Goal: Navigation & Orientation: Find specific page/section

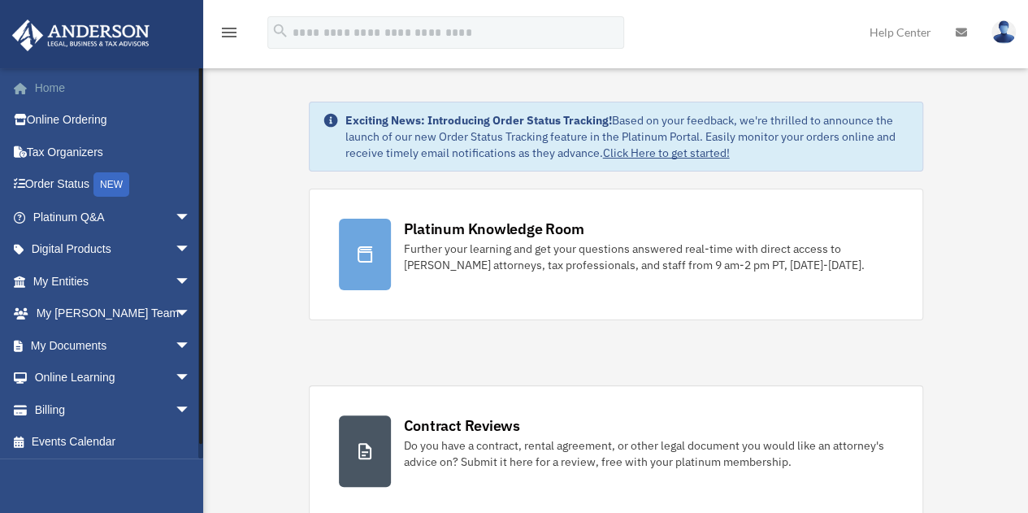
click at [42, 88] on link "Home" at bounding box center [113, 87] width 204 height 32
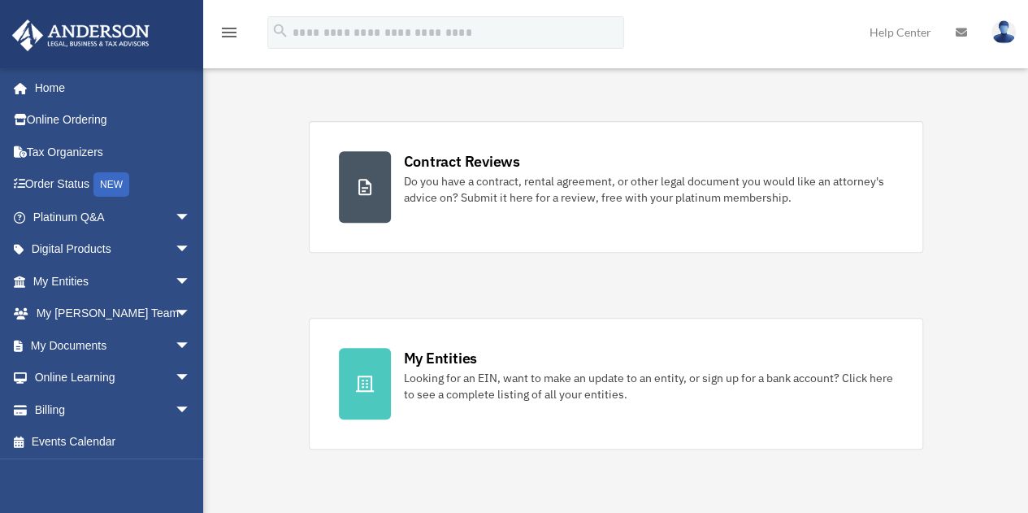
scroll to position [569, 0]
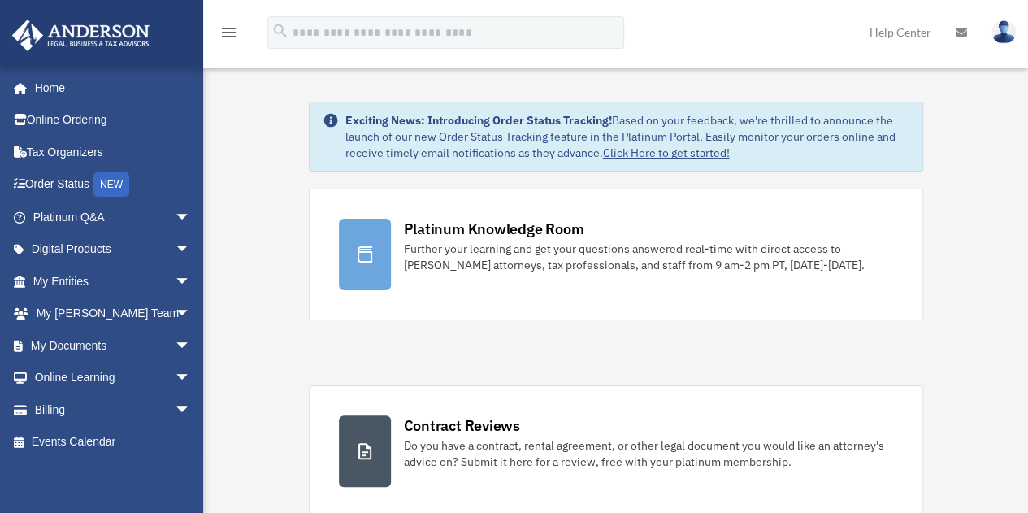
click at [1001, 33] on img at bounding box center [1003, 32] width 24 height 24
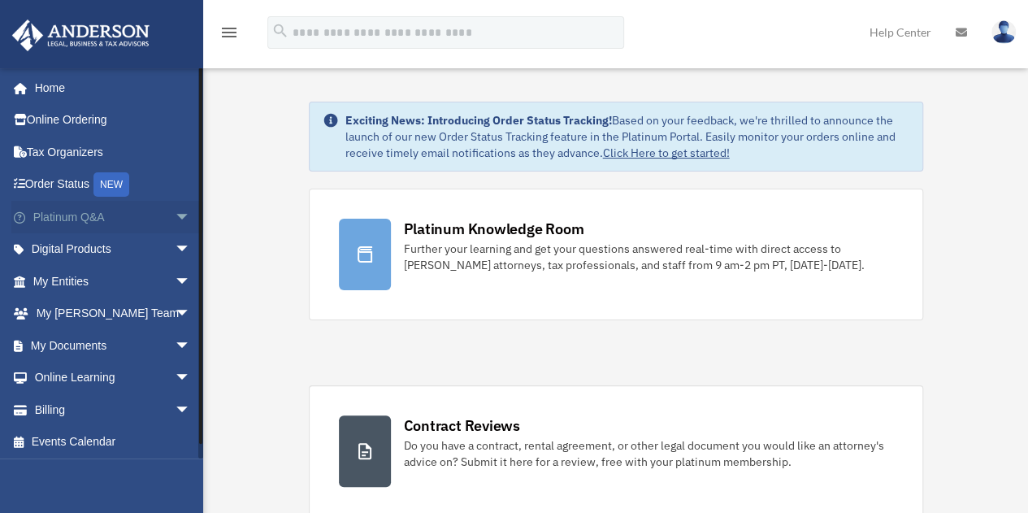
click at [175, 215] on span "arrow_drop_down" at bounding box center [191, 217] width 32 height 33
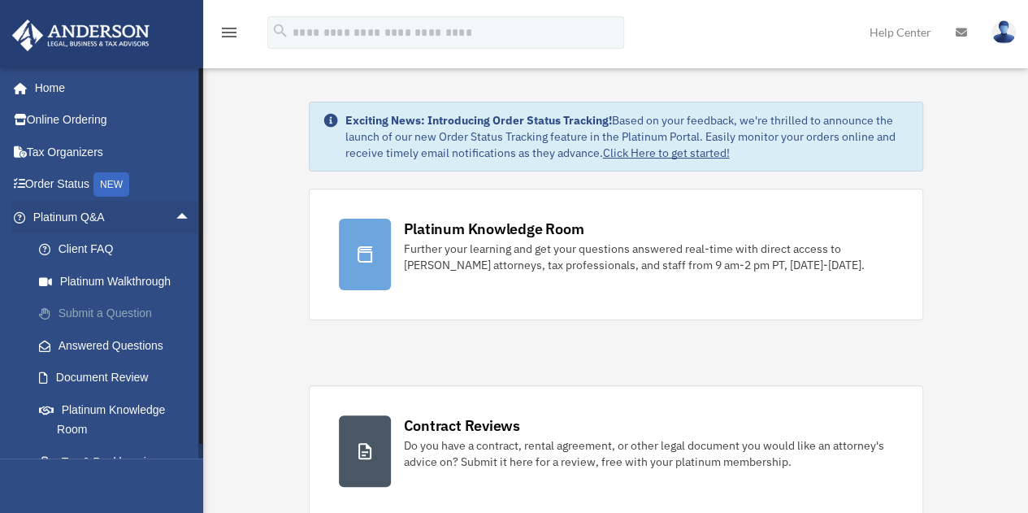
click at [119, 310] on link "Submit a Question" at bounding box center [119, 313] width 193 height 32
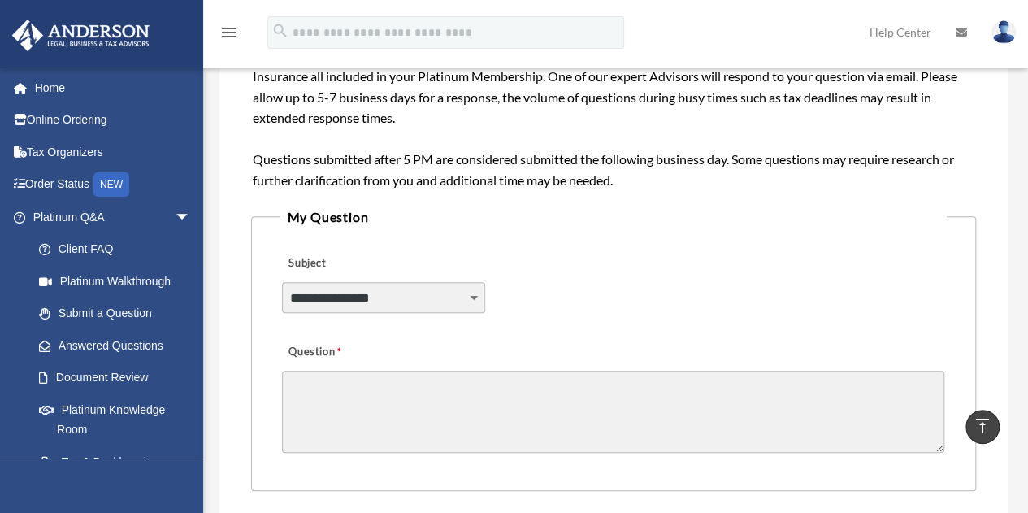
scroll to position [244, 0]
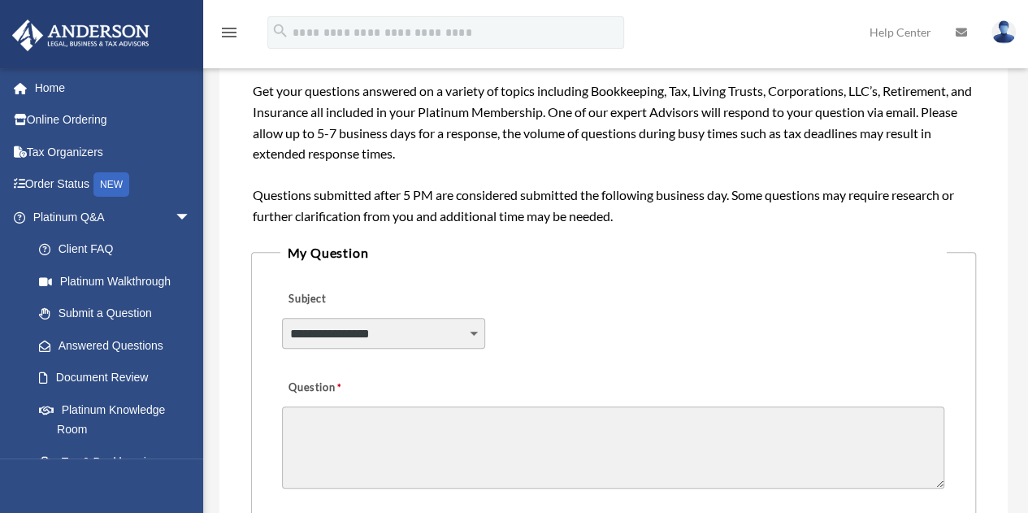
click at [479, 338] on select "**********" at bounding box center [383, 333] width 202 height 31
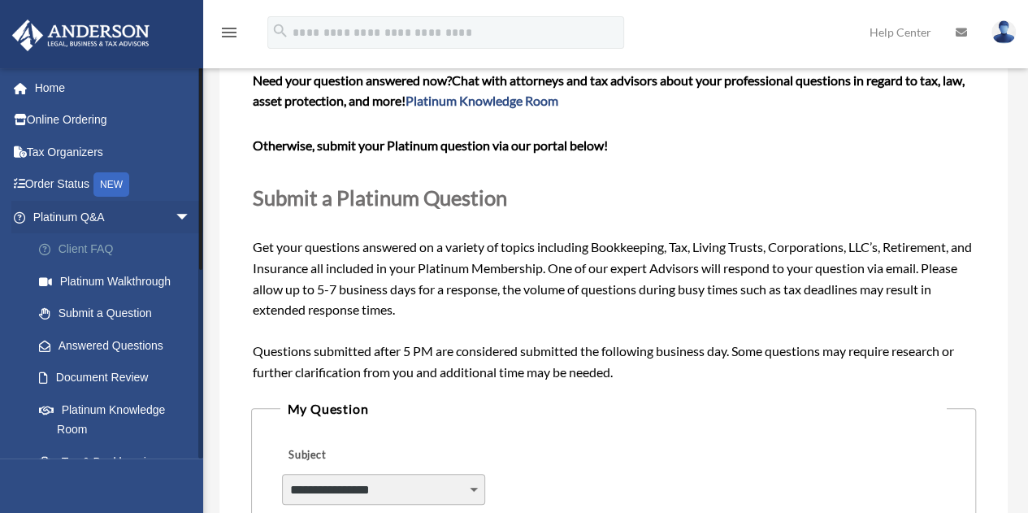
scroll to position [0, 0]
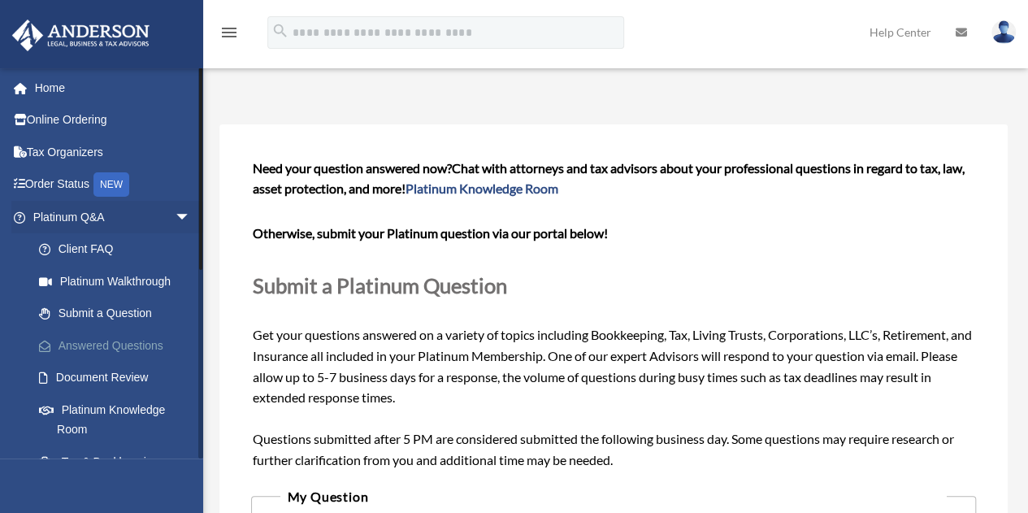
click at [119, 336] on link "Answered Questions" at bounding box center [119, 345] width 193 height 32
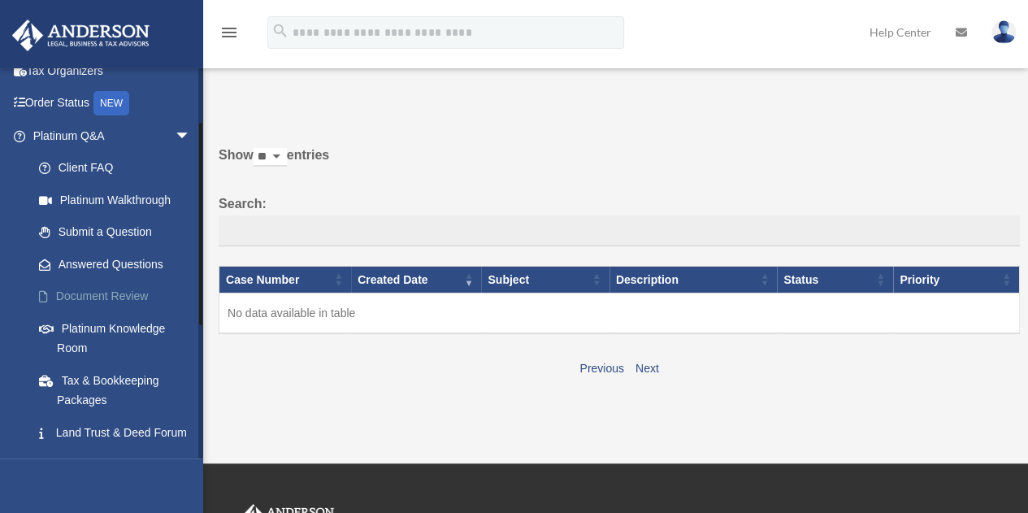
scroll to position [162, 0]
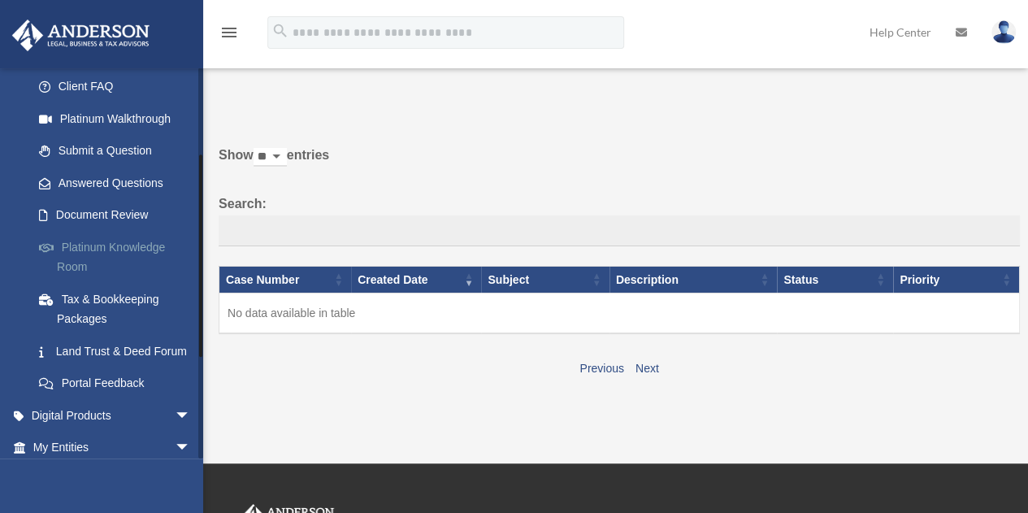
click at [127, 245] on link "Platinum Knowledge Room" at bounding box center [119, 257] width 193 height 52
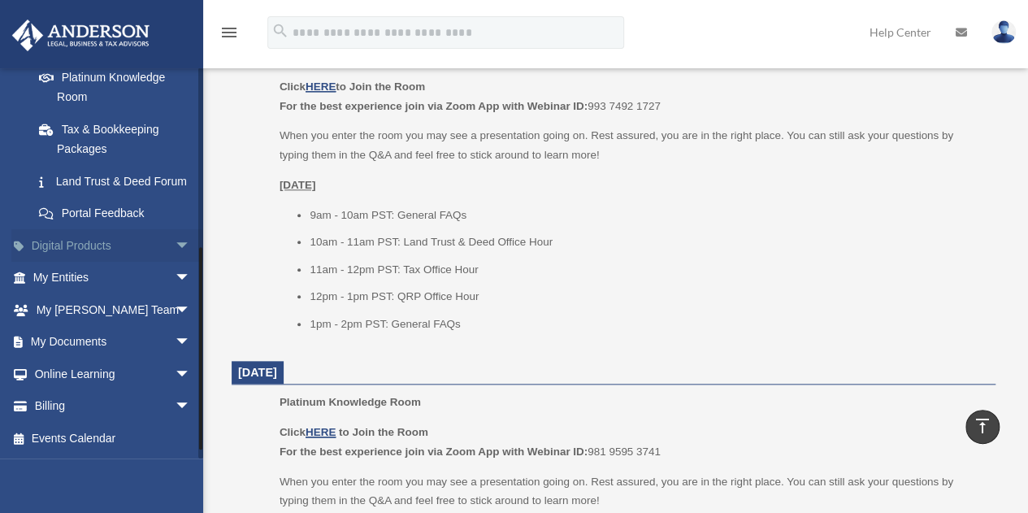
scroll to position [351, 0]
click at [83, 341] on link "My Documents arrow_drop_down" at bounding box center [113, 342] width 204 height 32
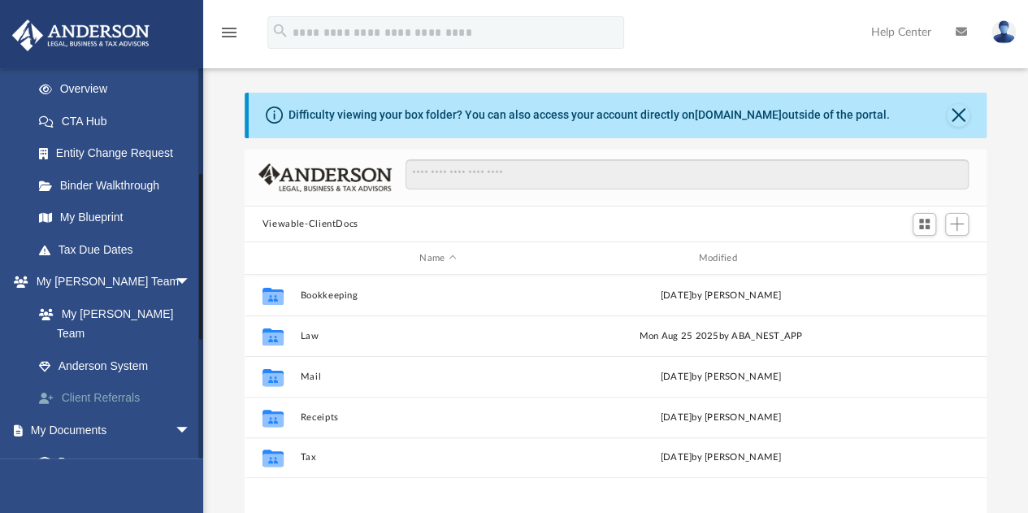
scroll to position [244, 0]
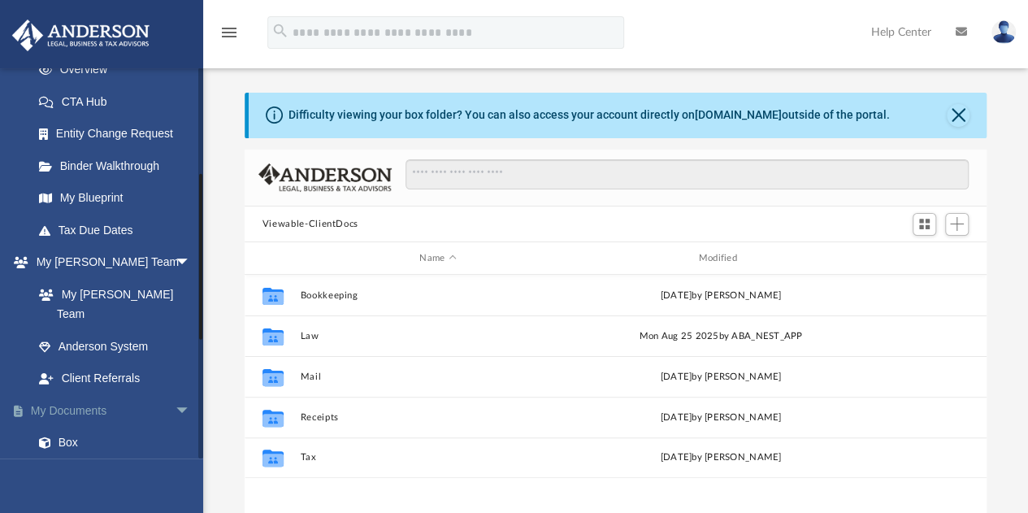
click at [94, 394] on link "My Documents arrow_drop_down" at bounding box center [113, 410] width 204 height 32
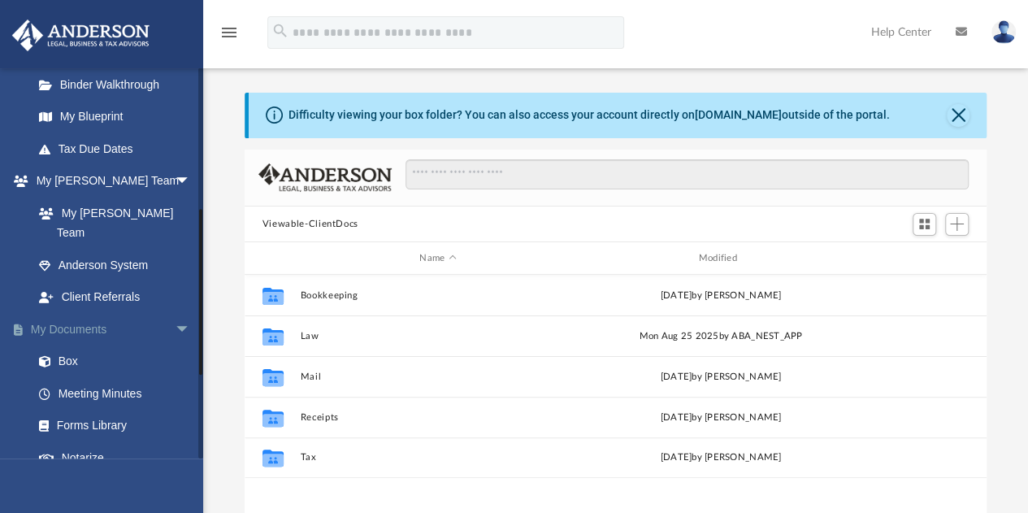
click at [175, 313] on span "arrow_drop_down" at bounding box center [191, 329] width 32 height 33
click at [175, 313] on span "arrow_drop_up" at bounding box center [191, 329] width 32 height 33
click at [80, 345] on link "Box" at bounding box center [119, 361] width 193 height 32
click at [71, 345] on link "Box" at bounding box center [119, 361] width 193 height 32
click at [94, 377] on link "Meeting Minutes" at bounding box center [119, 393] width 193 height 32
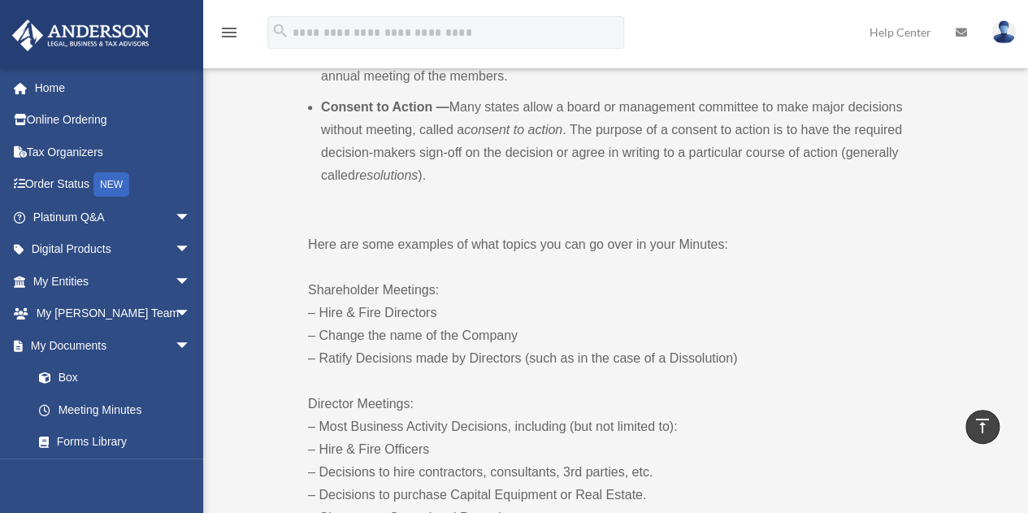
scroll to position [812, 0]
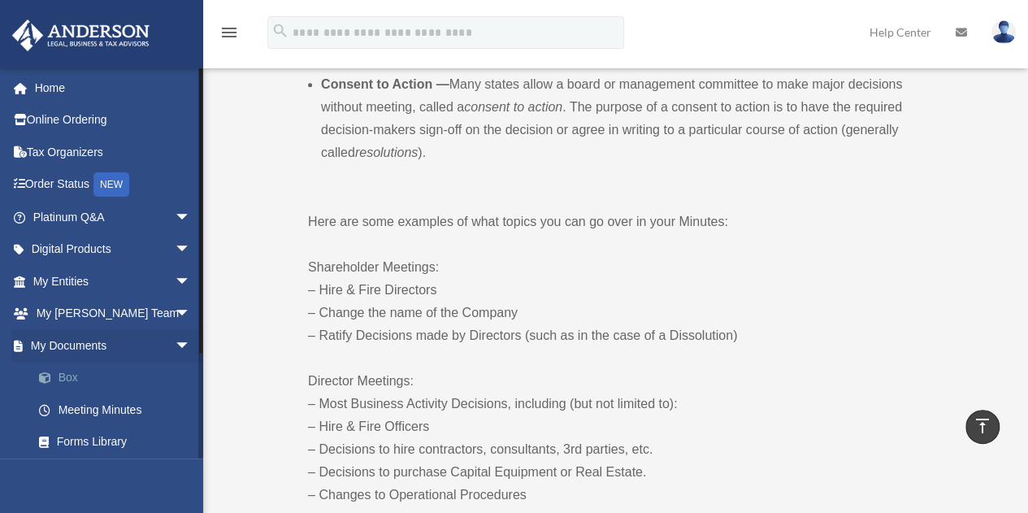
click at [66, 375] on link "Box" at bounding box center [119, 378] width 193 height 32
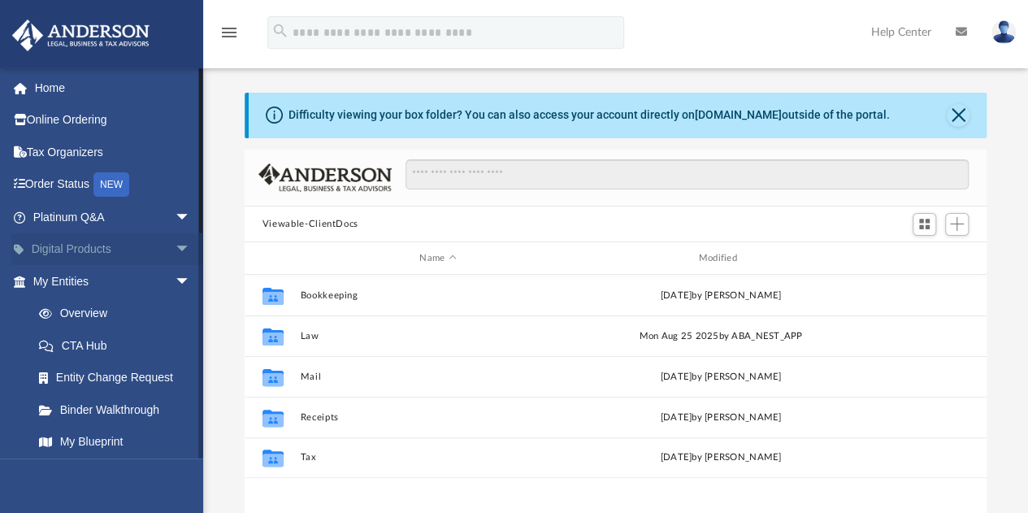
click at [176, 245] on span "arrow_drop_down" at bounding box center [191, 249] width 32 height 33
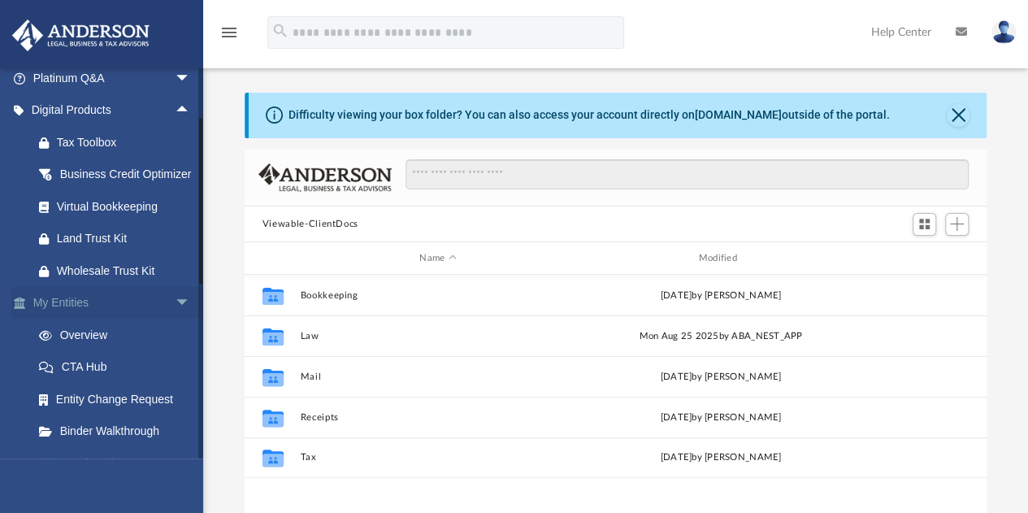
scroll to position [162, 0]
